Goal: Transaction & Acquisition: Book appointment/travel/reservation

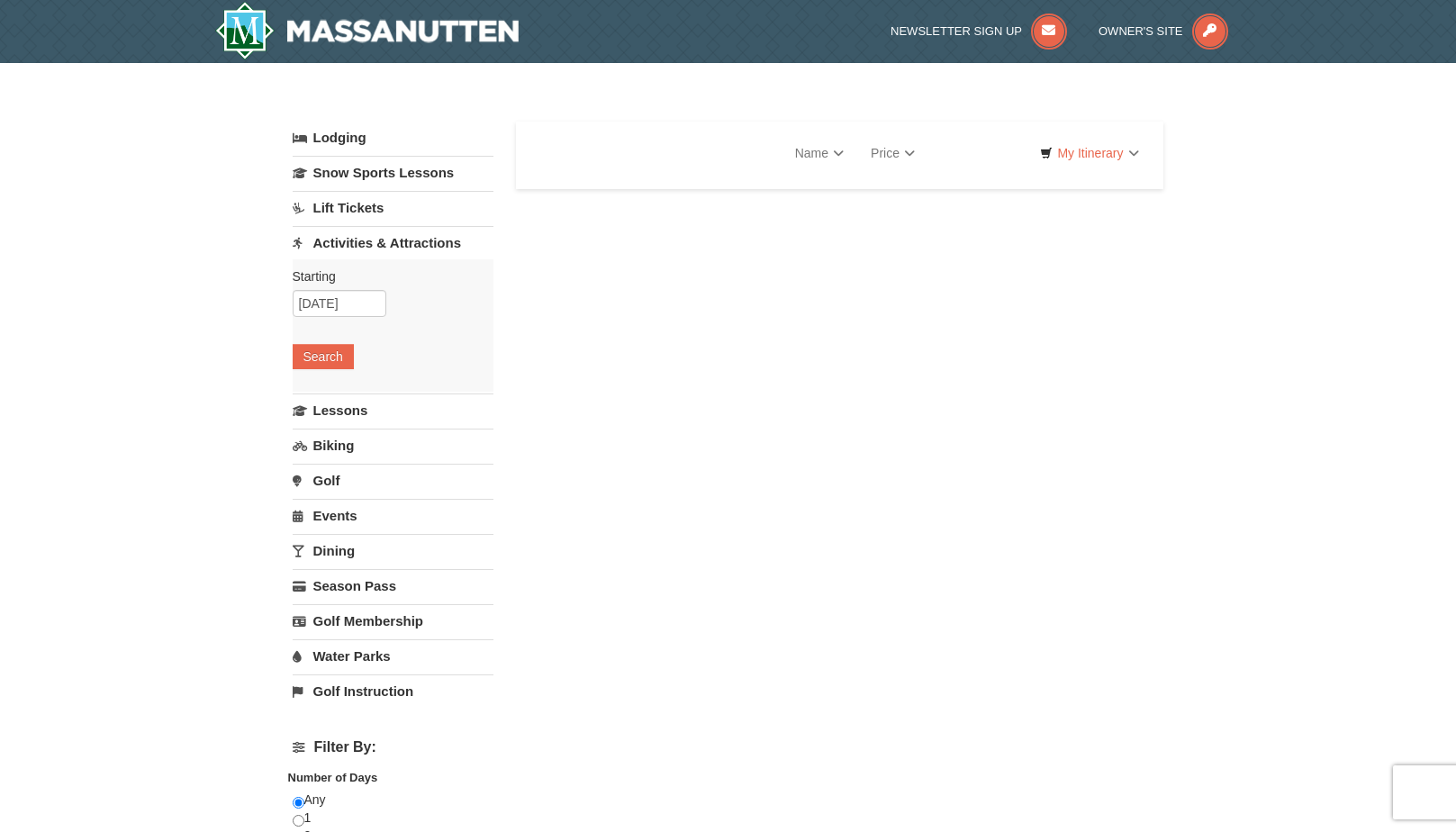
select select "9"
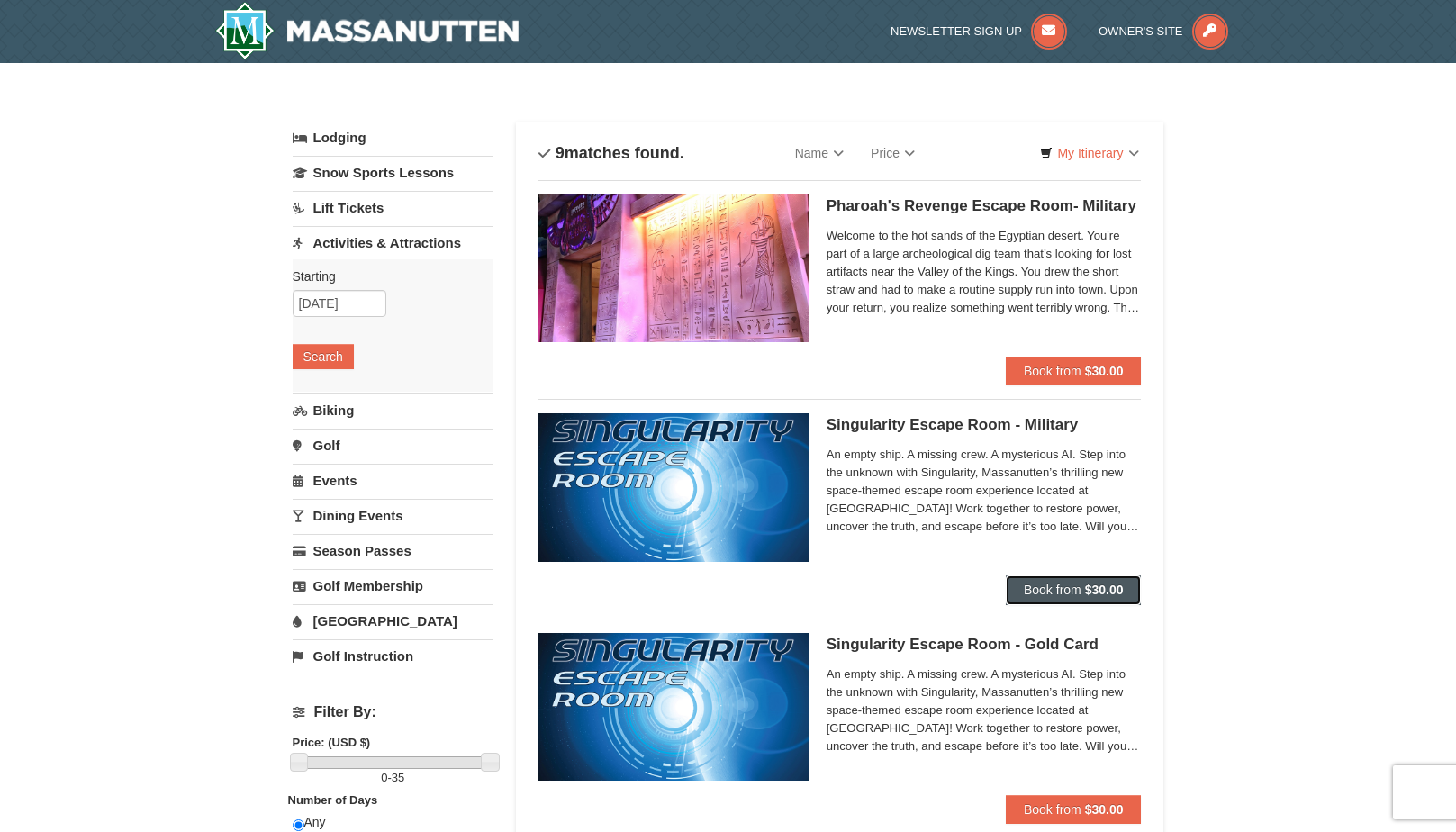
click at [1044, 599] on button "Book from $30.00" at bounding box center [1073, 590] width 136 height 29
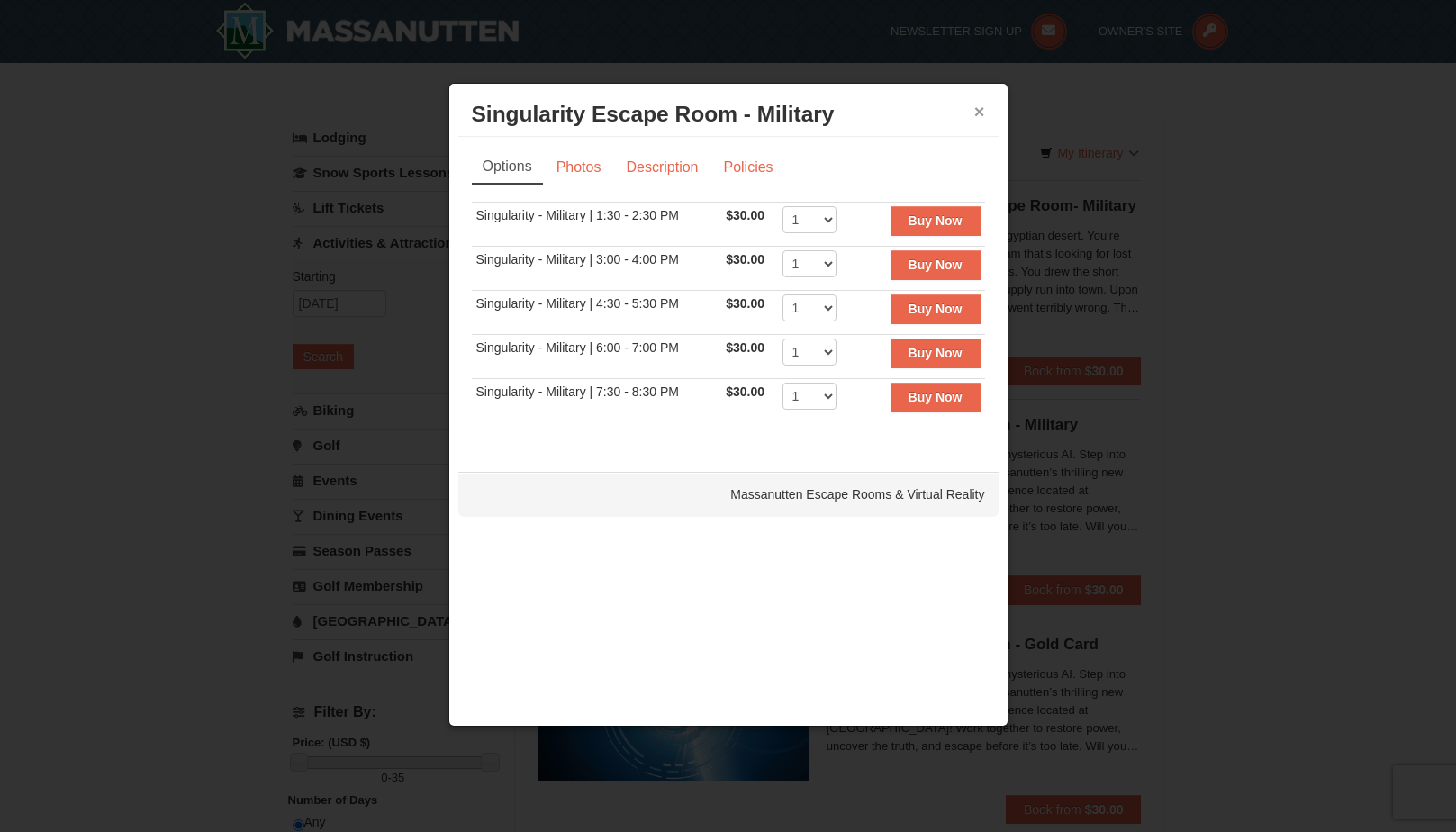
click at [976, 108] on button "×" at bounding box center [979, 111] width 11 height 18
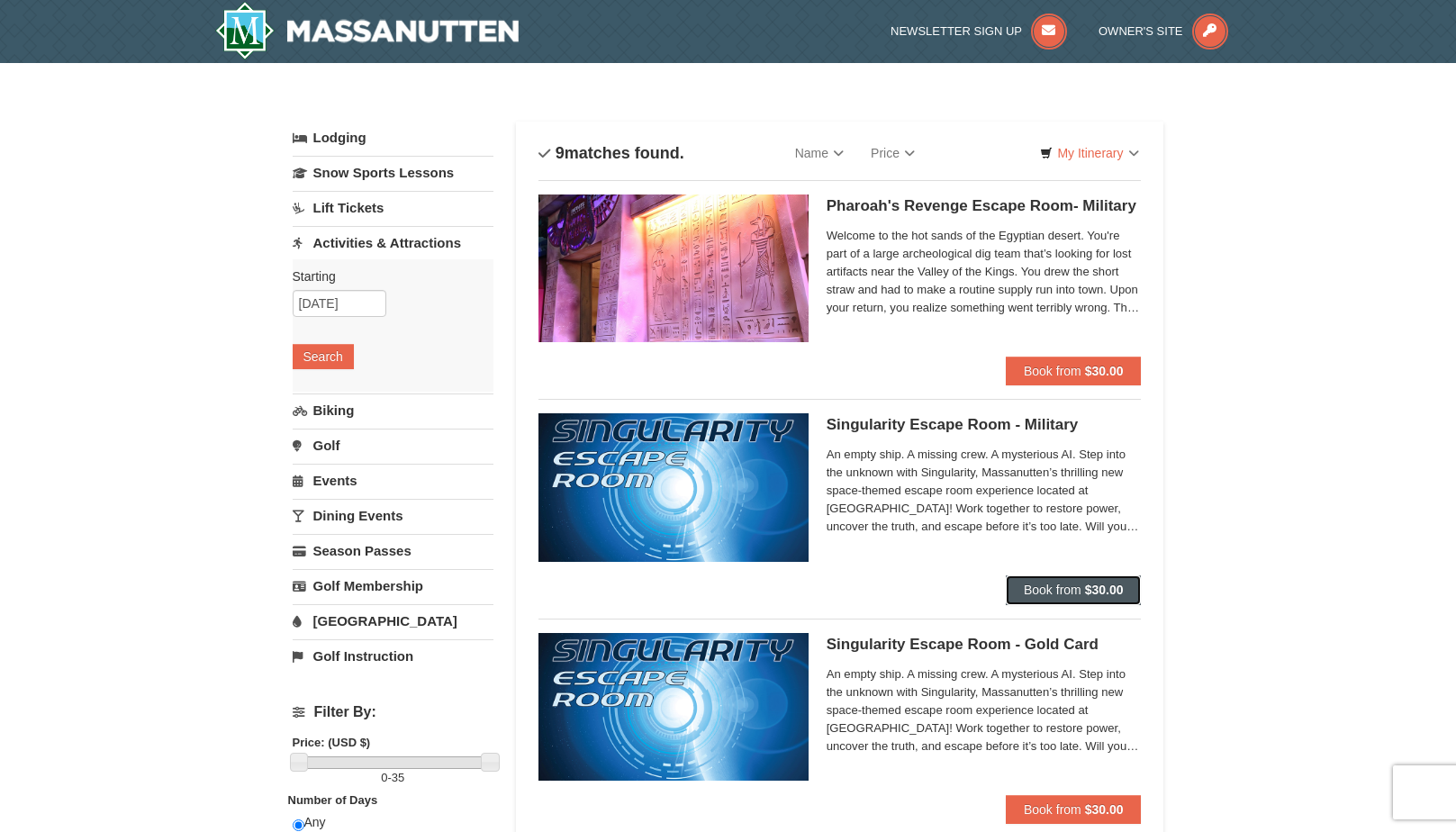
click at [1040, 598] on button "Book from $30.00" at bounding box center [1073, 590] width 136 height 29
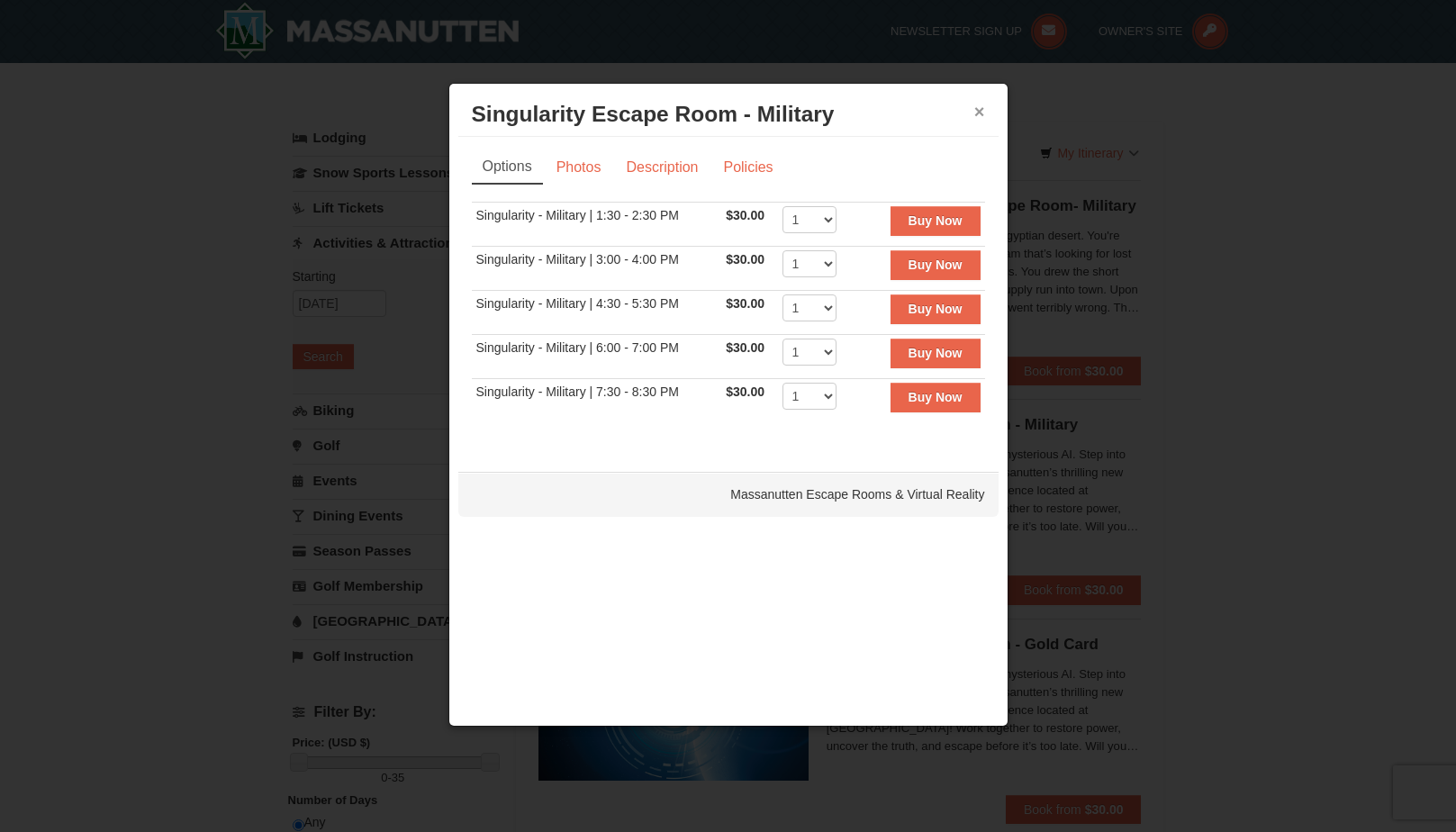
click at [979, 111] on button "×" at bounding box center [979, 111] width 11 height 18
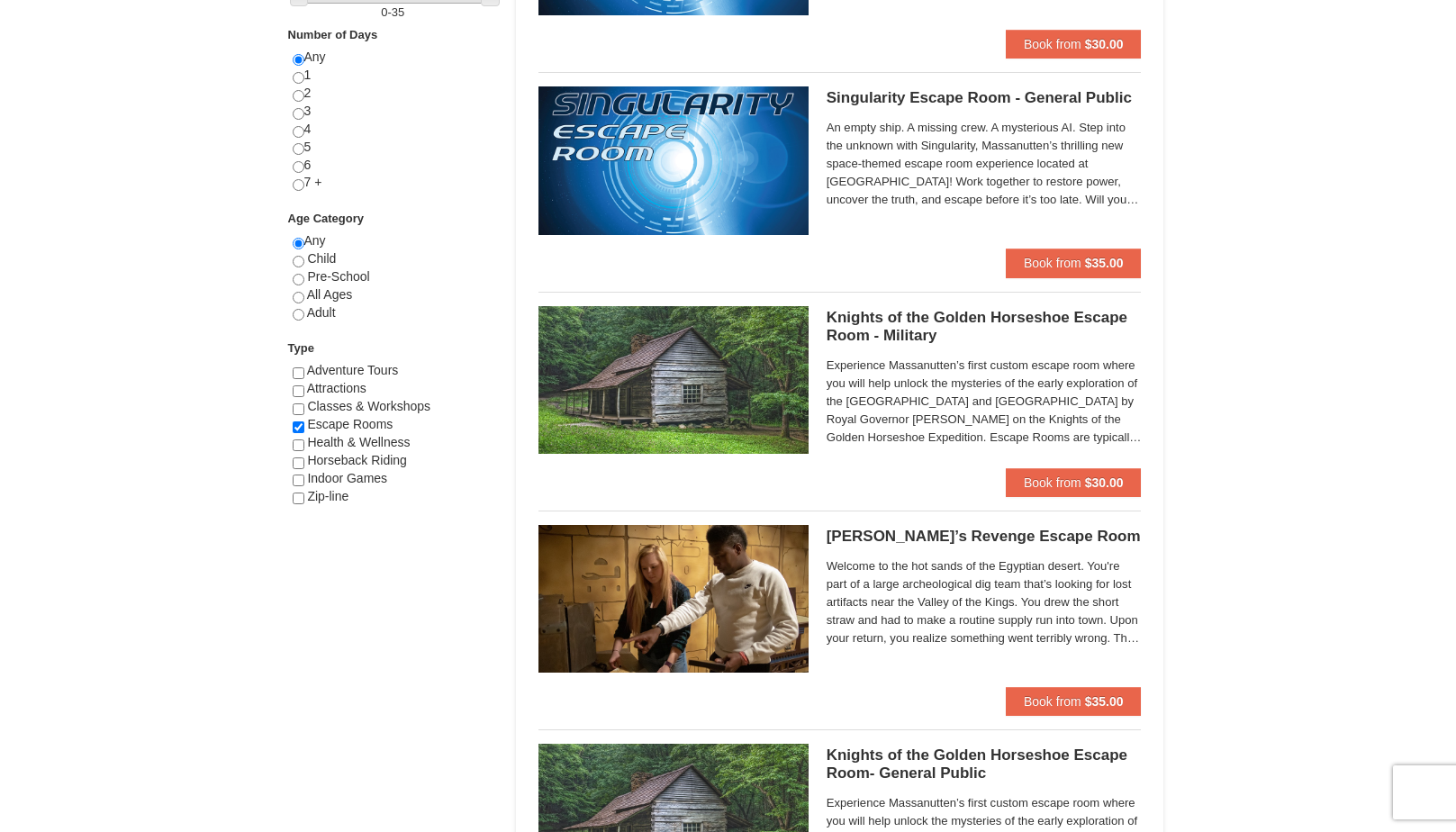
scroll to position [811, 0]
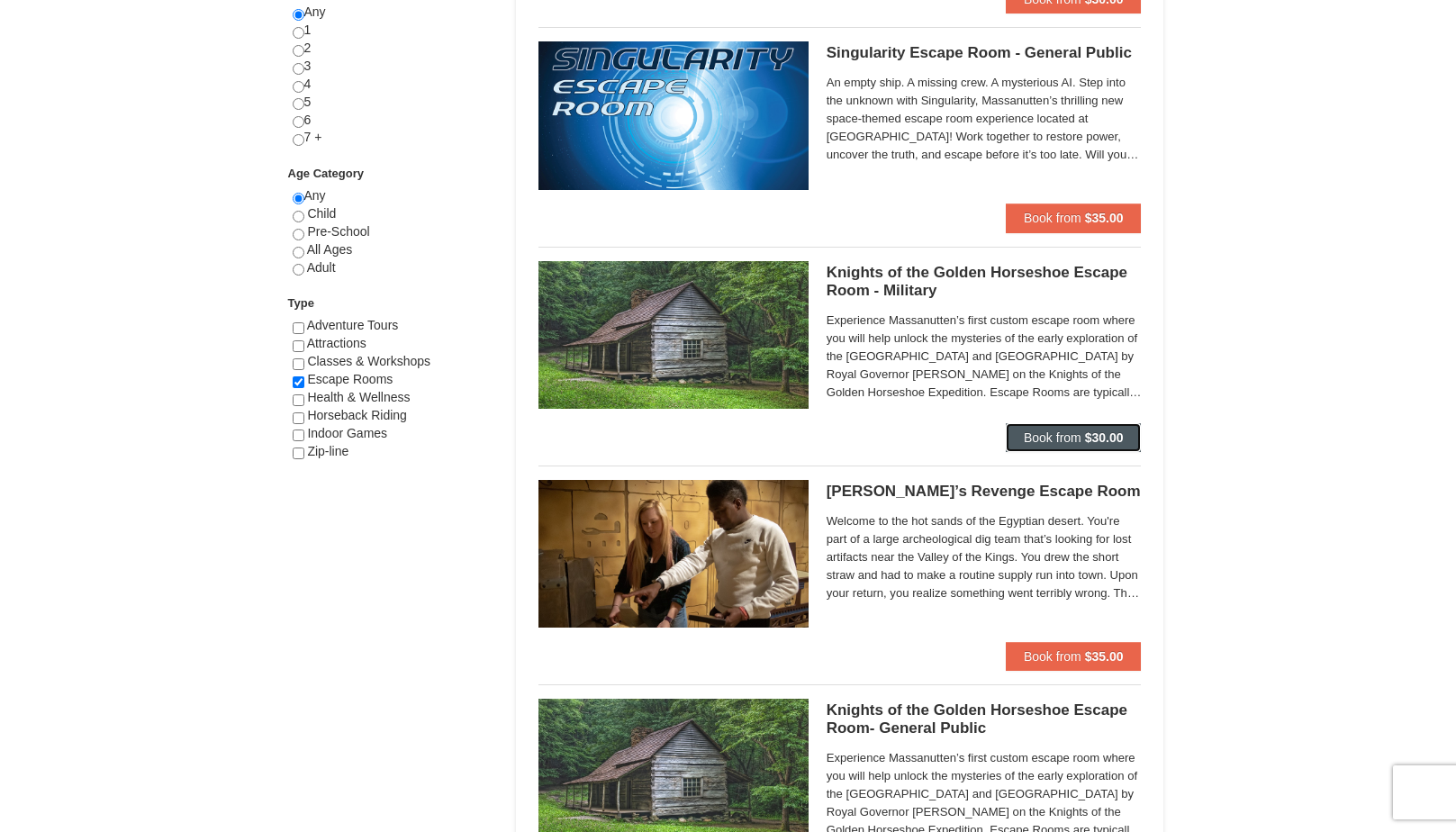
click at [1047, 432] on span "Book from" at bounding box center [1052, 437] width 57 height 15
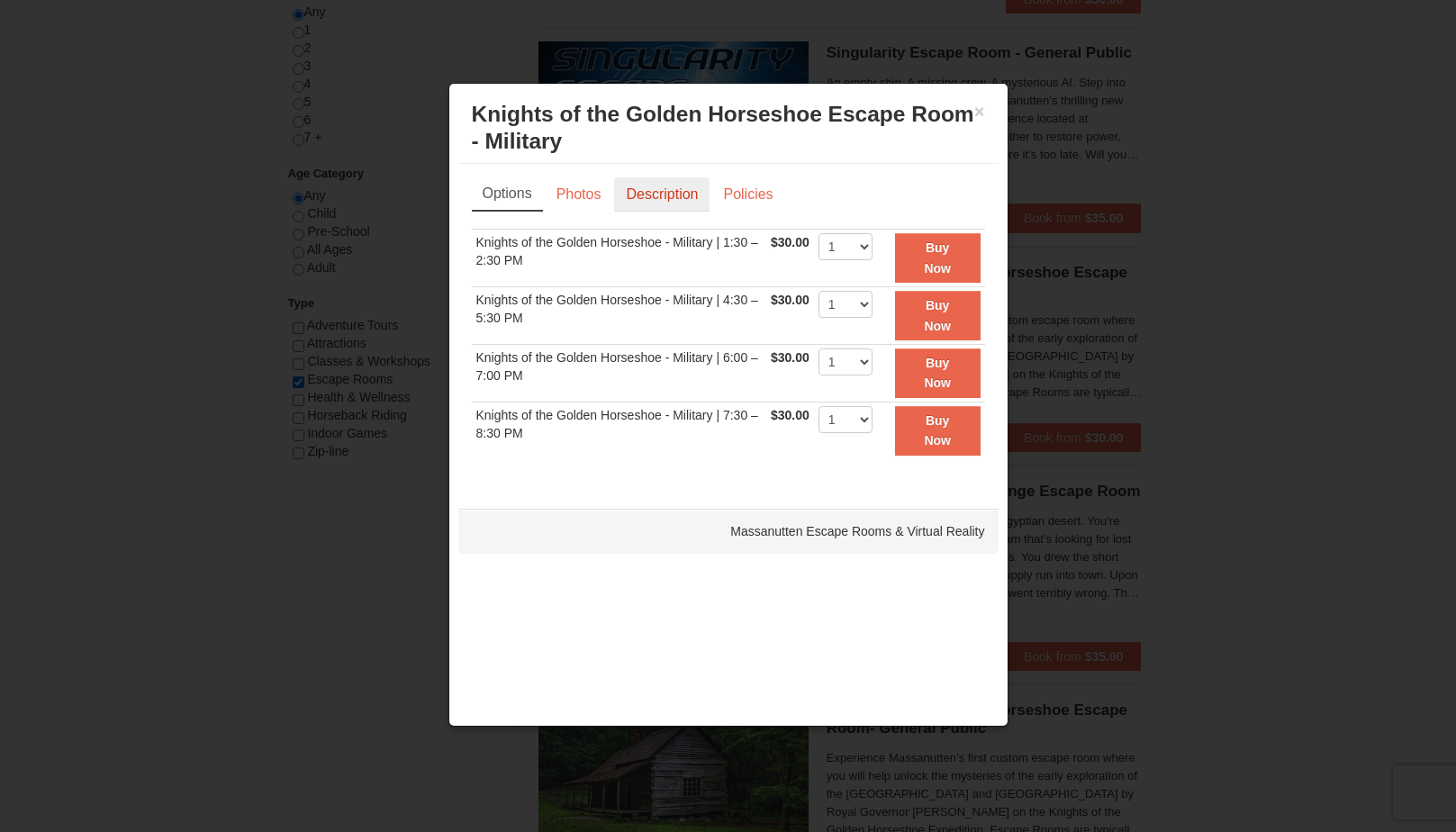
click at [671, 184] on link "Description" at bounding box center [662, 194] width 96 height 34
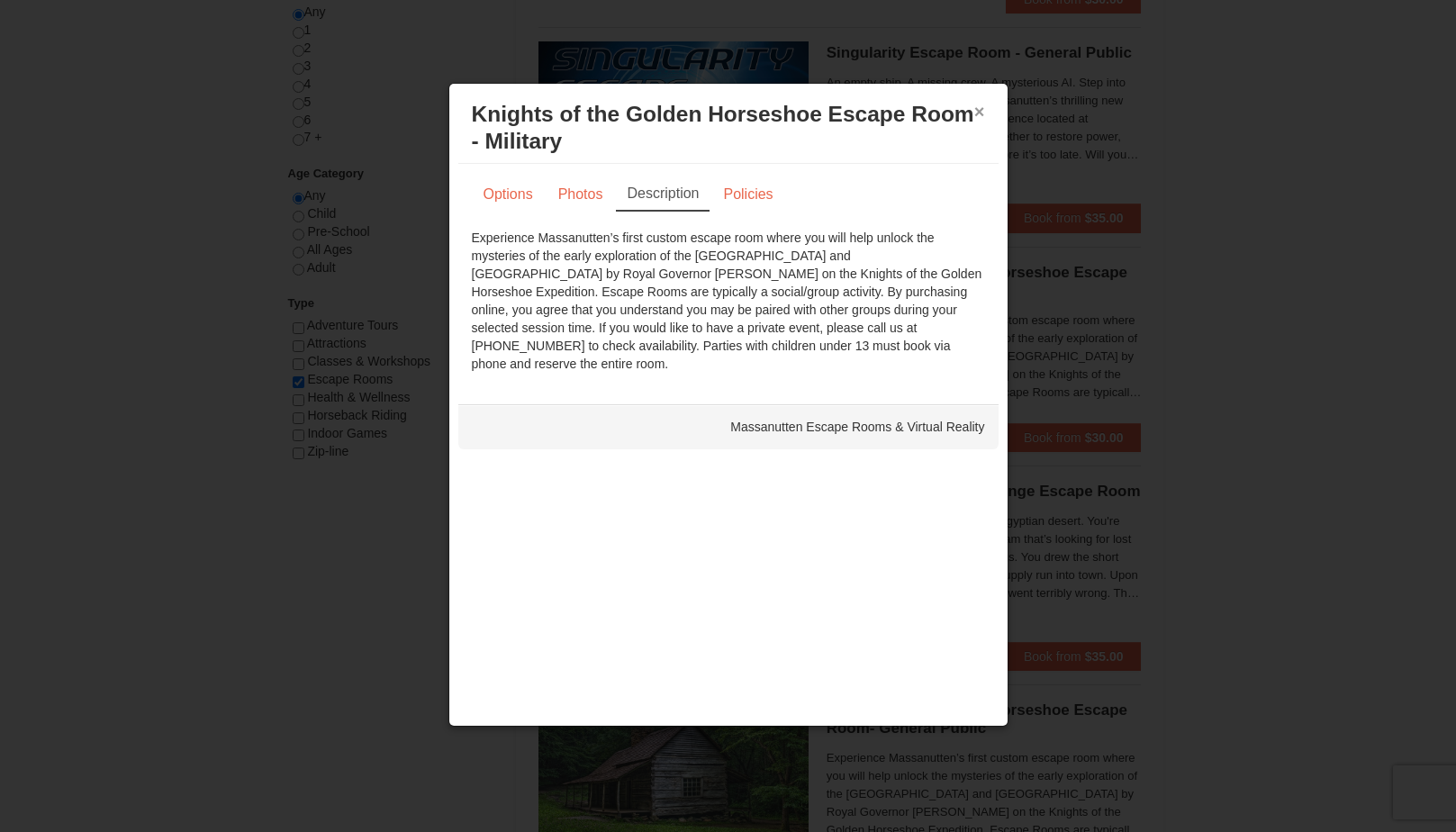
click at [976, 112] on button "×" at bounding box center [979, 111] width 11 height 18
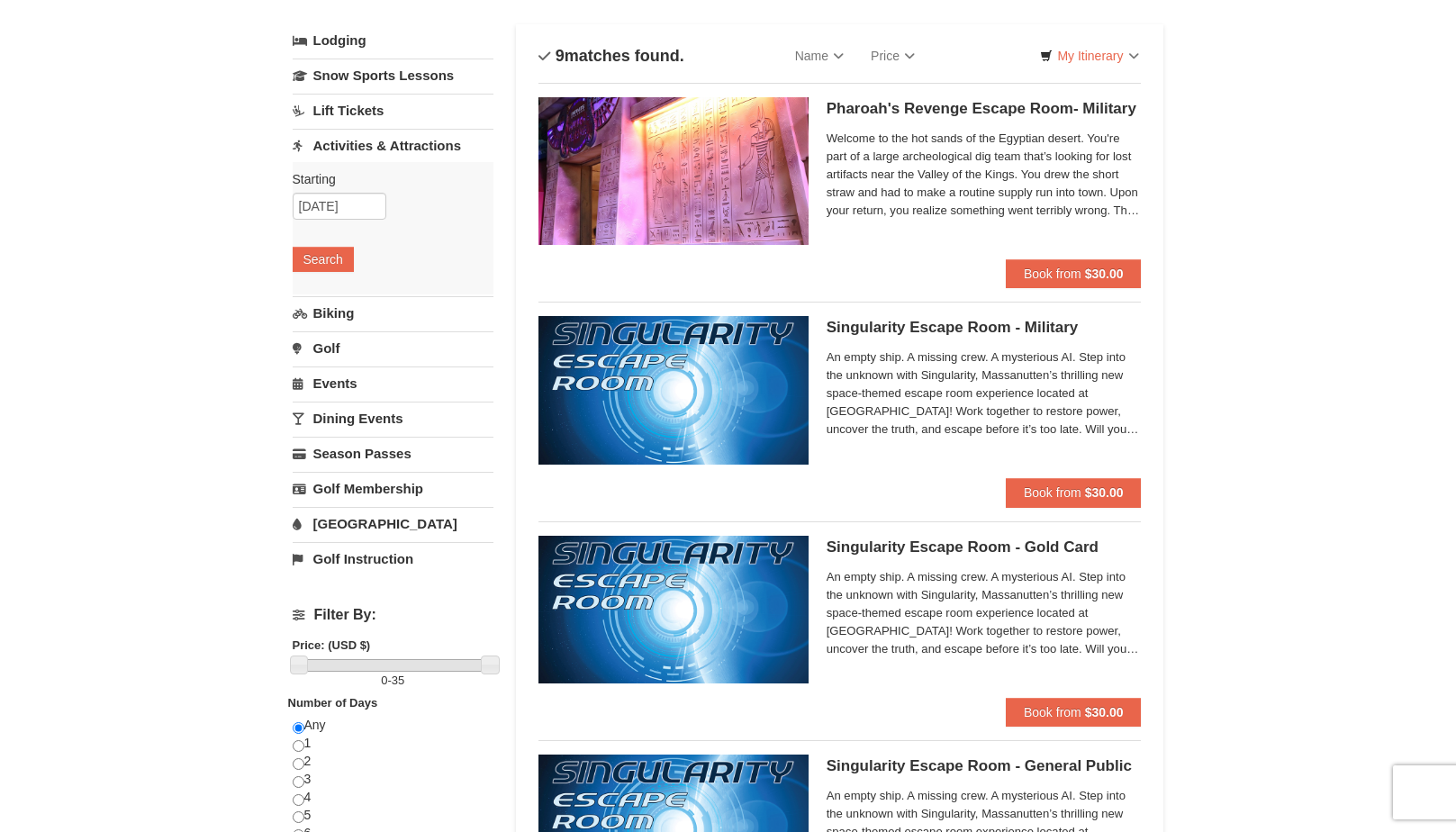
scroll to position [0, 0]
